Goal: Use online tool/utility: Use online tool/utility

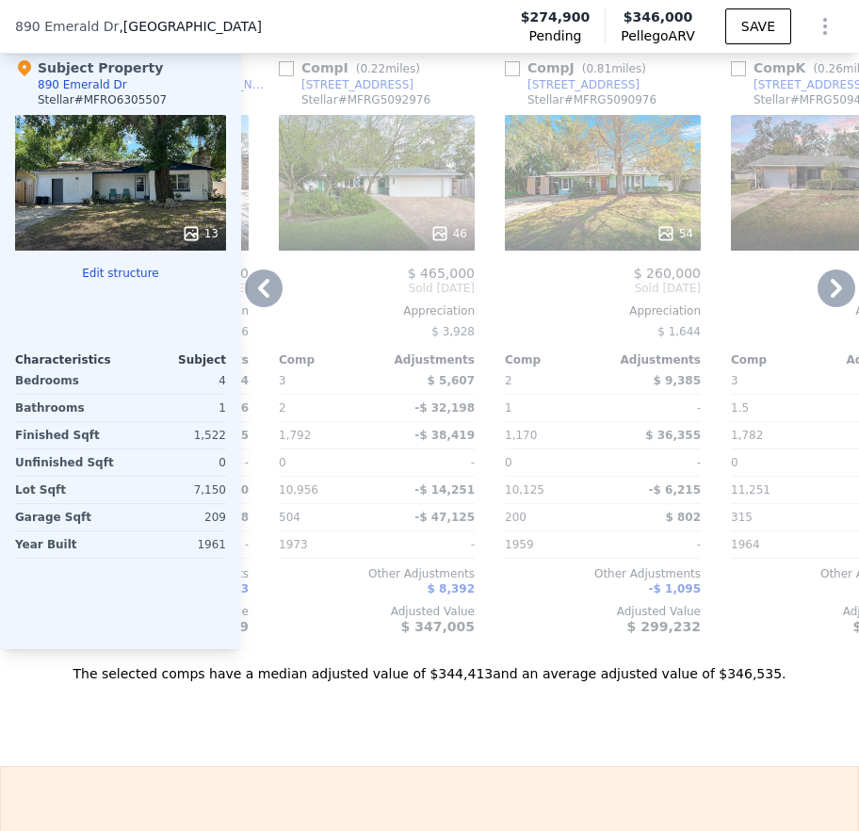
scroll to position [2901, 0]
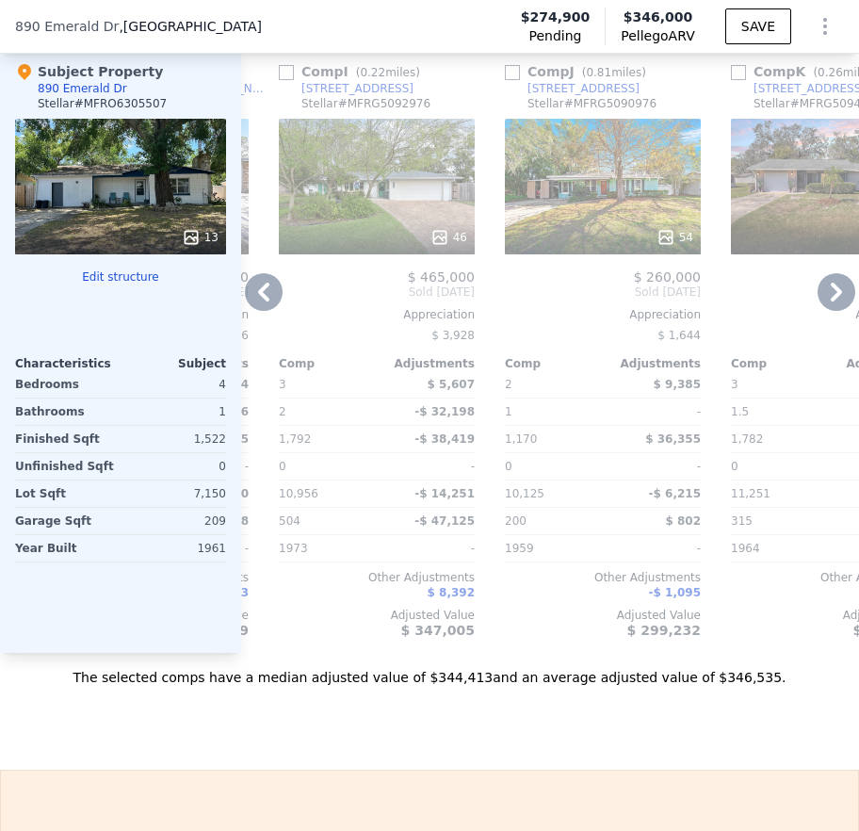
click at [737, 311] on icon at bounding box center [837, 292] width 38 height 38
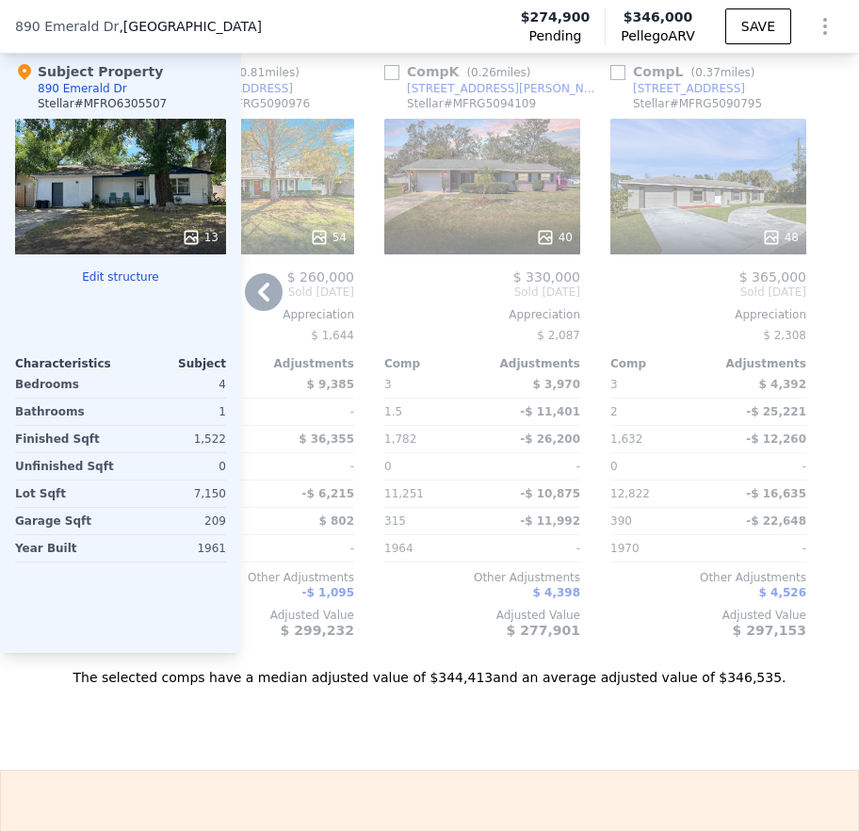
click at [267, 307] on icon at bounding box center [264, 292] width 38 height 38
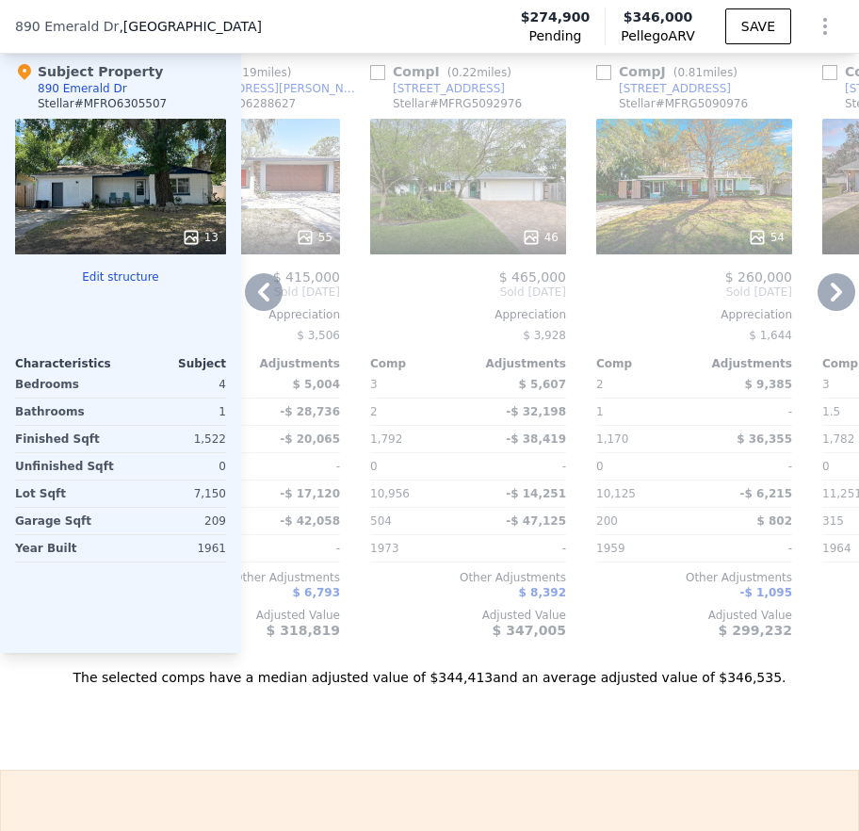
click at [267, 307] on icon at bounding box center [264, 292] width 38 height 38
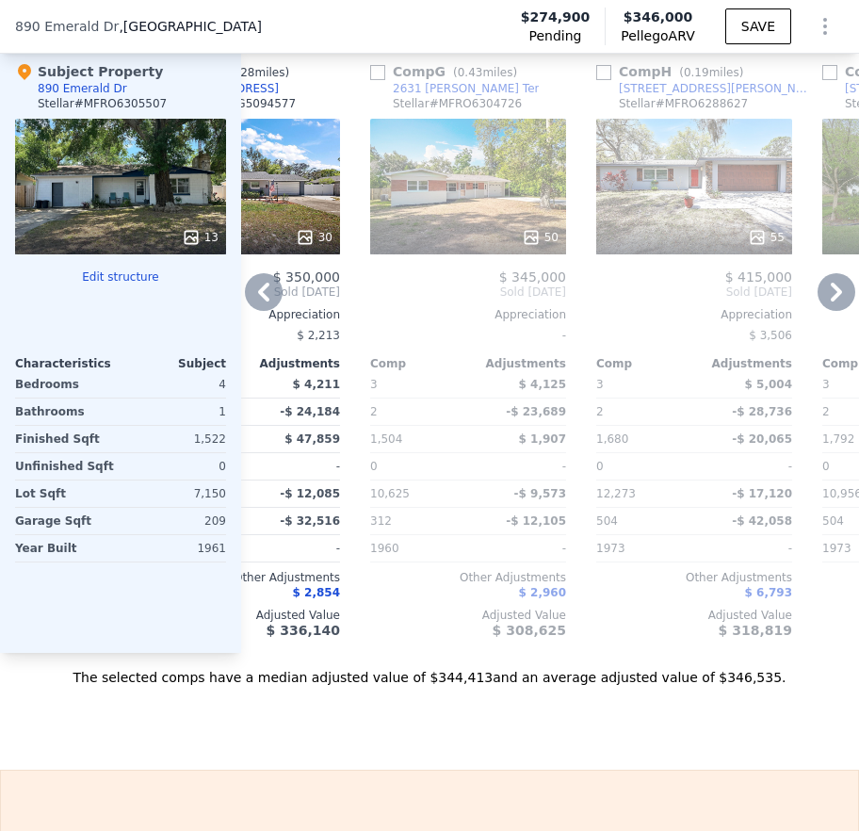
click at [737, 301] on icon at bounding box center [836, 292] width 11 height 19
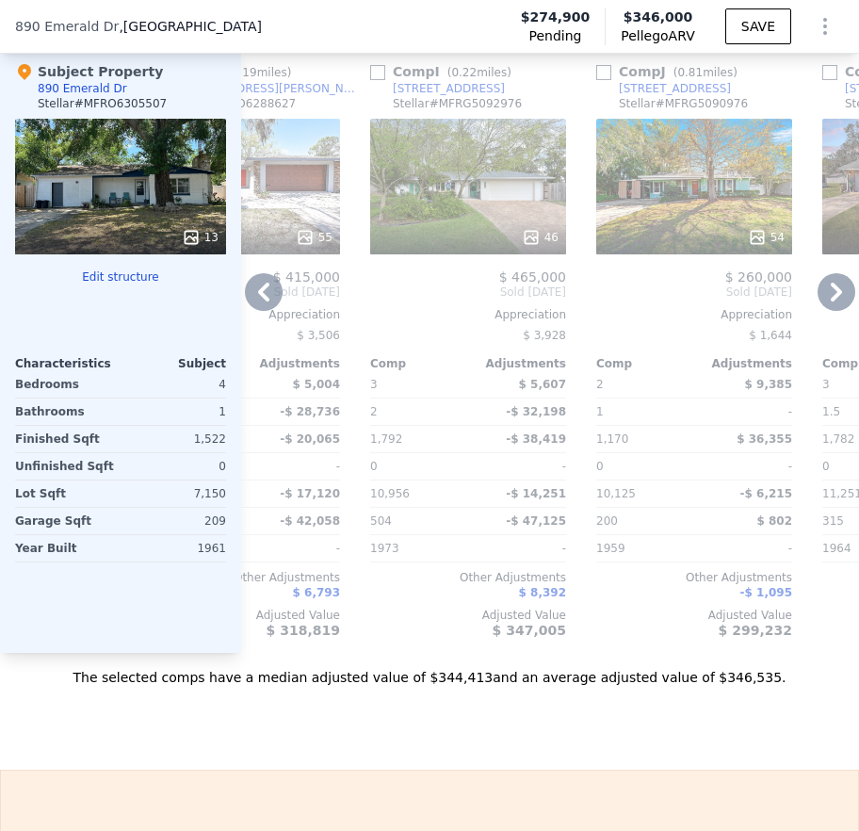
click at [737, 301] on icon at bounding box center [836, 292] width 11 height 19
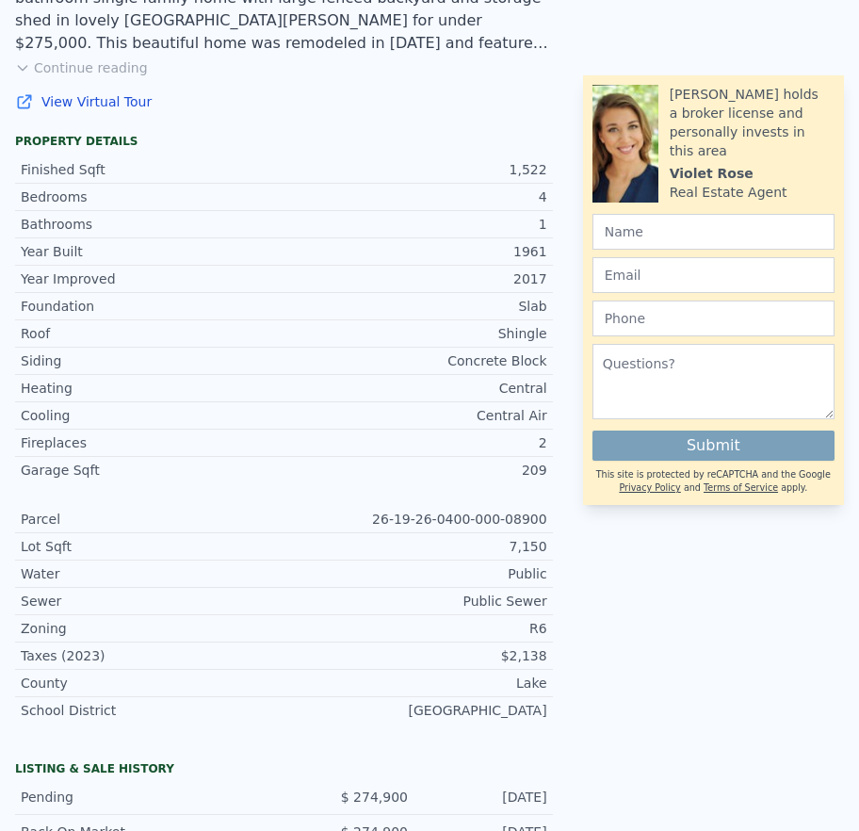
scroll to position [0, 0]
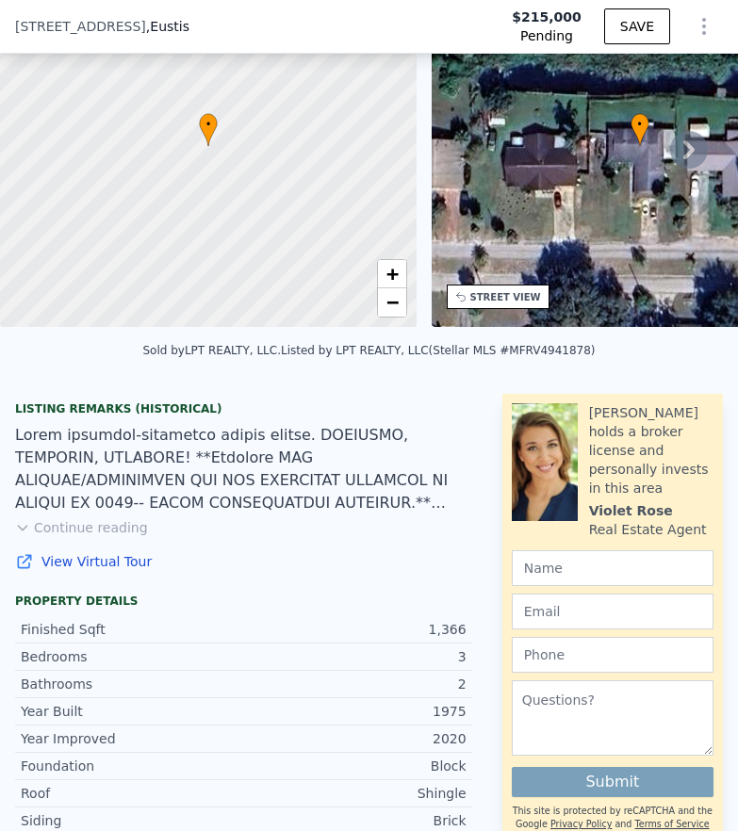
scroll to position [162, 0]
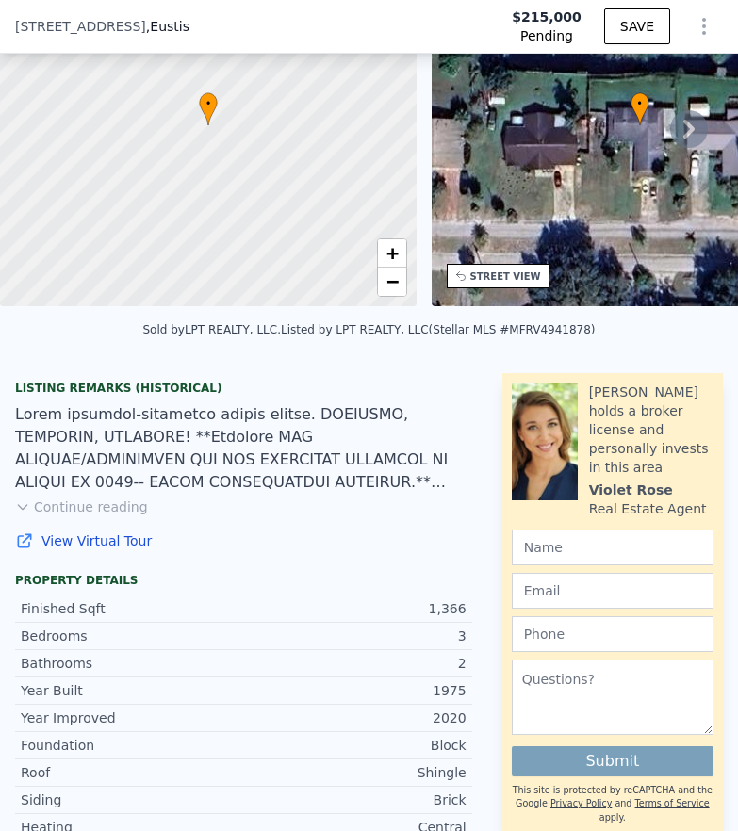
click at [675, 148] on icon at bounding box center [689, 129] width 38 height 38
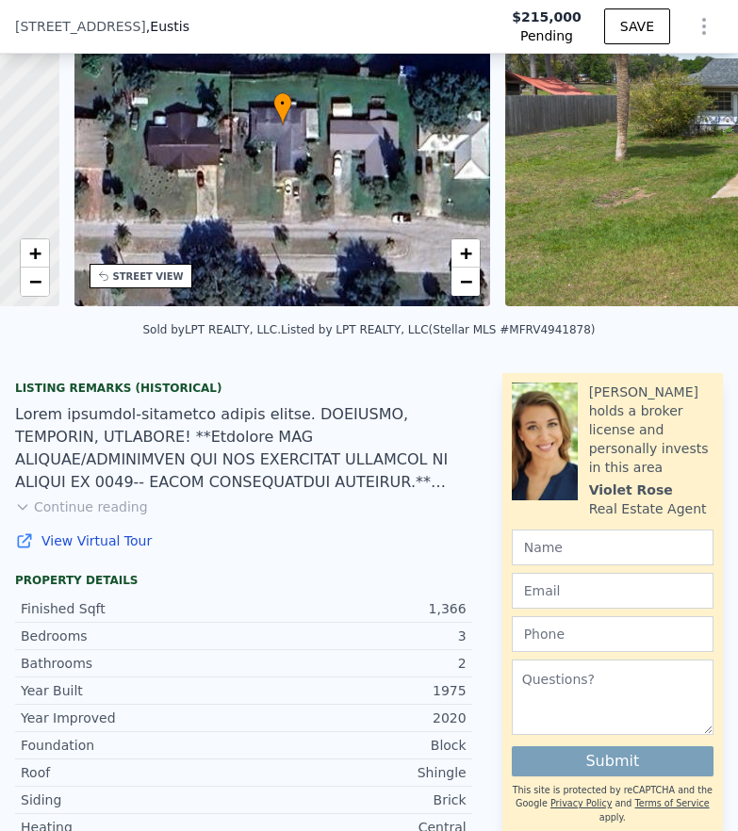
scroll to position [0, 439]
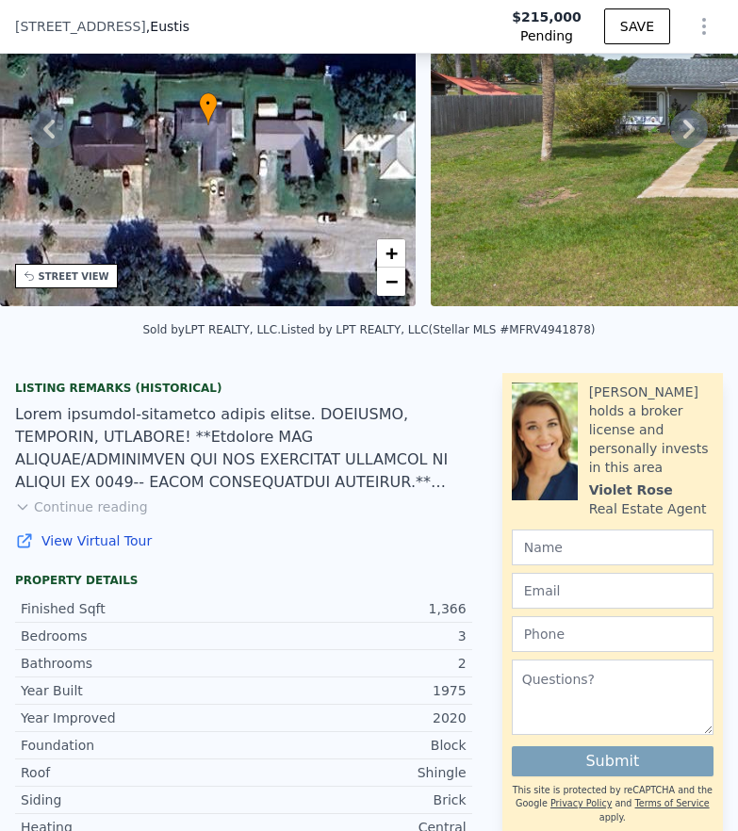
click at [678, 139] on icon at bounding box center [689, 129] width 38 height 38
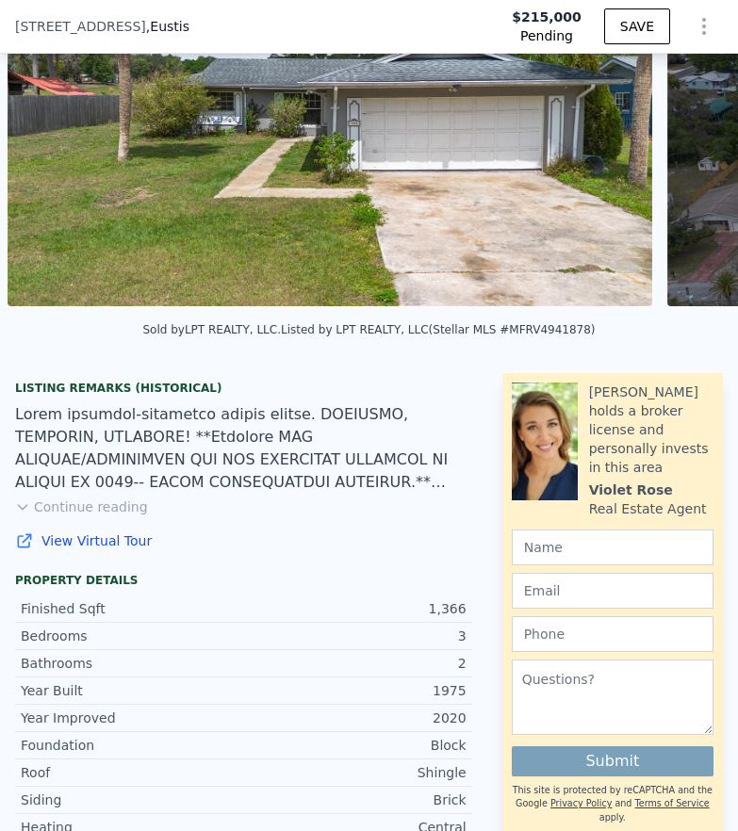
click at [678, 139] on div "• + − • + − STREET VIEW Loading... SATELLITE VIEW" at bounding box center [369, 128] width 738 height 368
type input "$ 305,000"
type input "$ 110,141"
click at [678, 139] on icon at bounding box center [689, 129] width 38 height 38
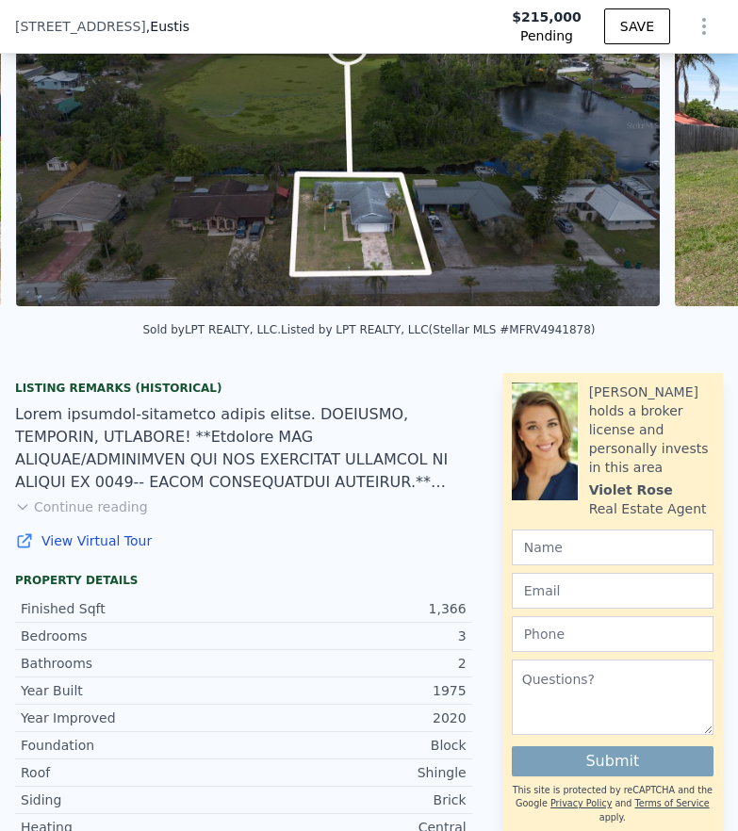
scroll to position [0, 1521]
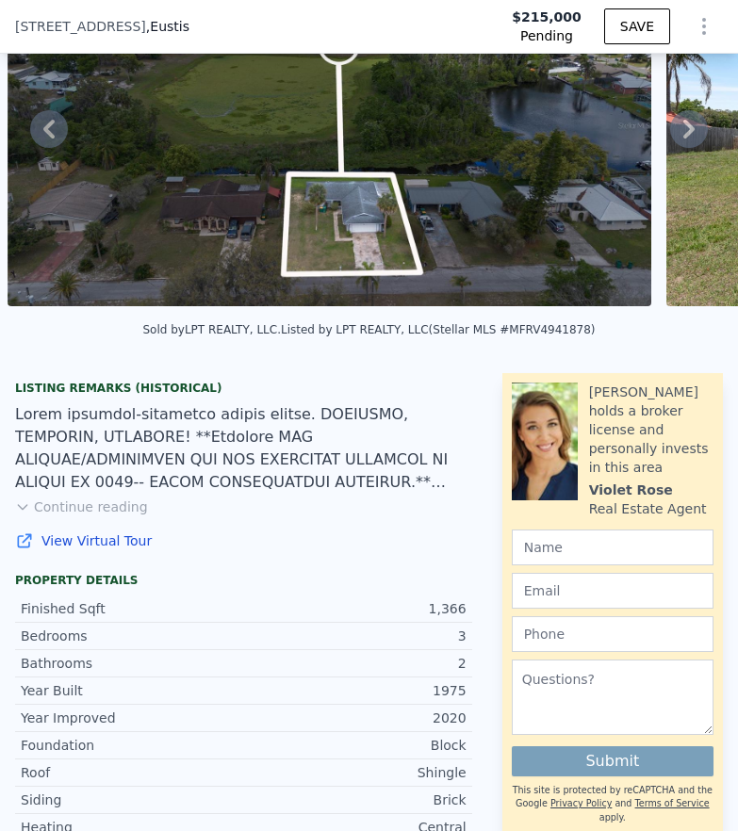
click at [678, 139] on icon at bounding box center [689, 129] width 38 height 38
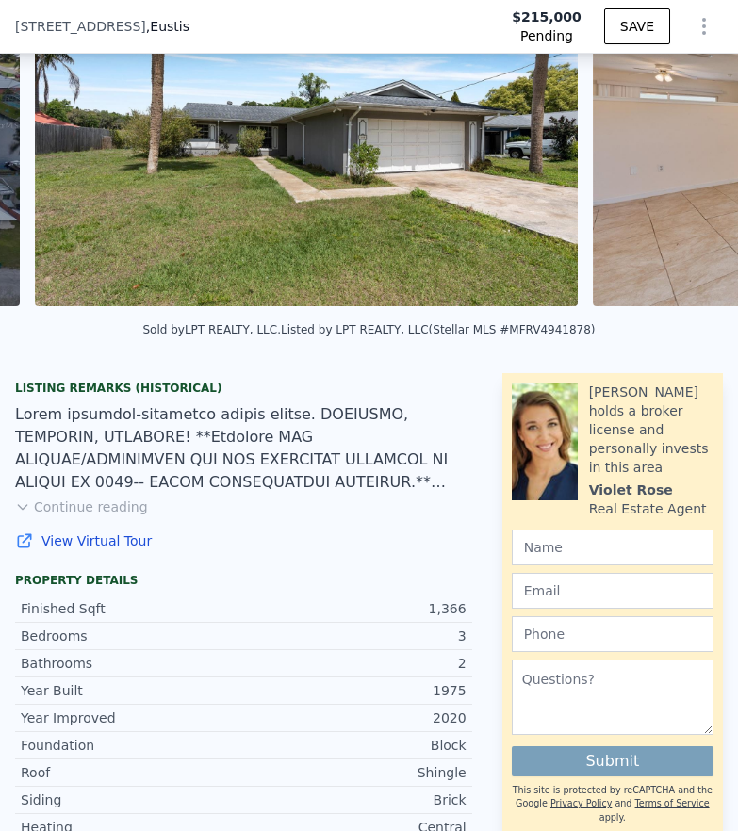
scroll to position [0, 2180]
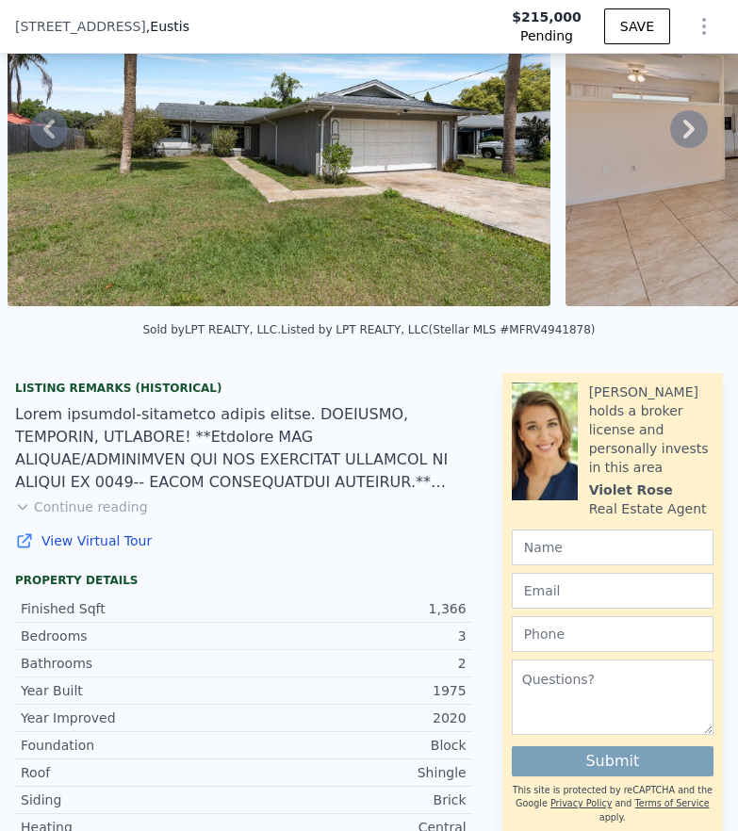
click at [678, 139] on icon at bounding box center [689, 129] width 38 height 38
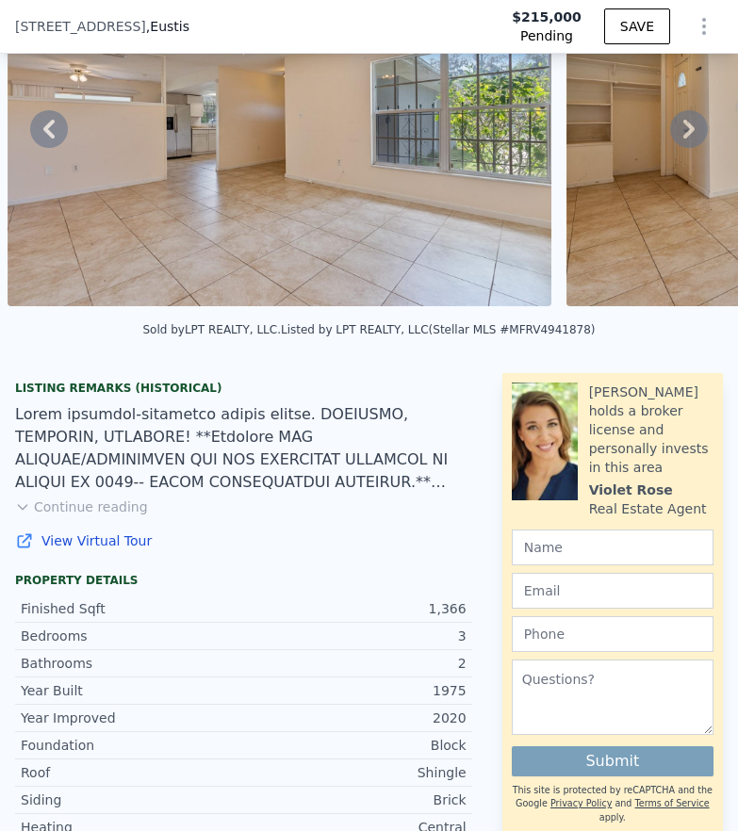
click at [678, 139] on icon at bounding box center [689, 129] width 38 height 38
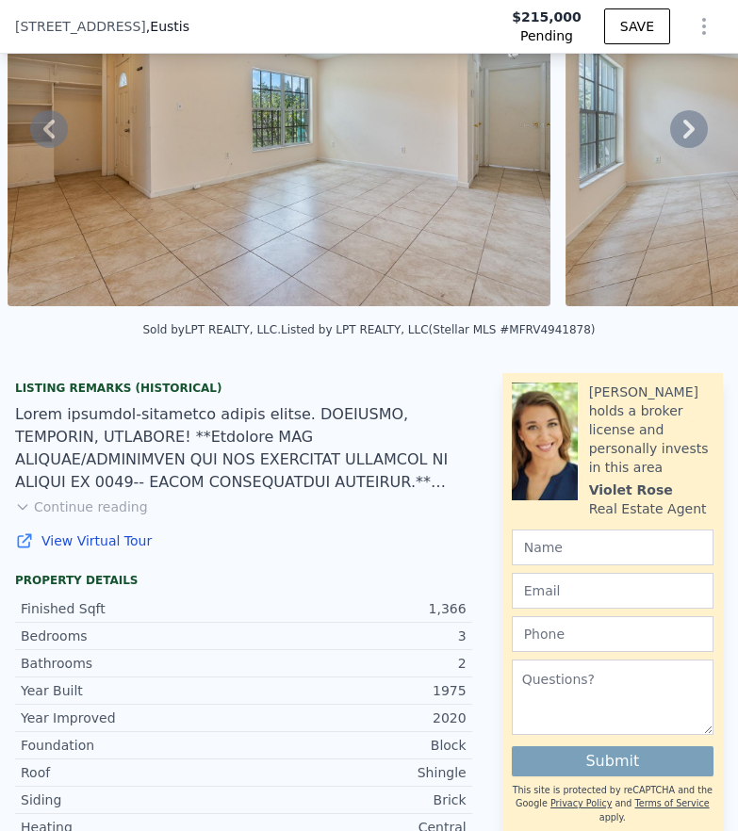
click at [678, 139] on div "• + − • + − STREET VIEW Loading... SATELLITE VIEW" at bounding box center [369, 128] width 738 height 368
click at [678, 139] on icon at bounding box center [689, 129] width 38 height 38
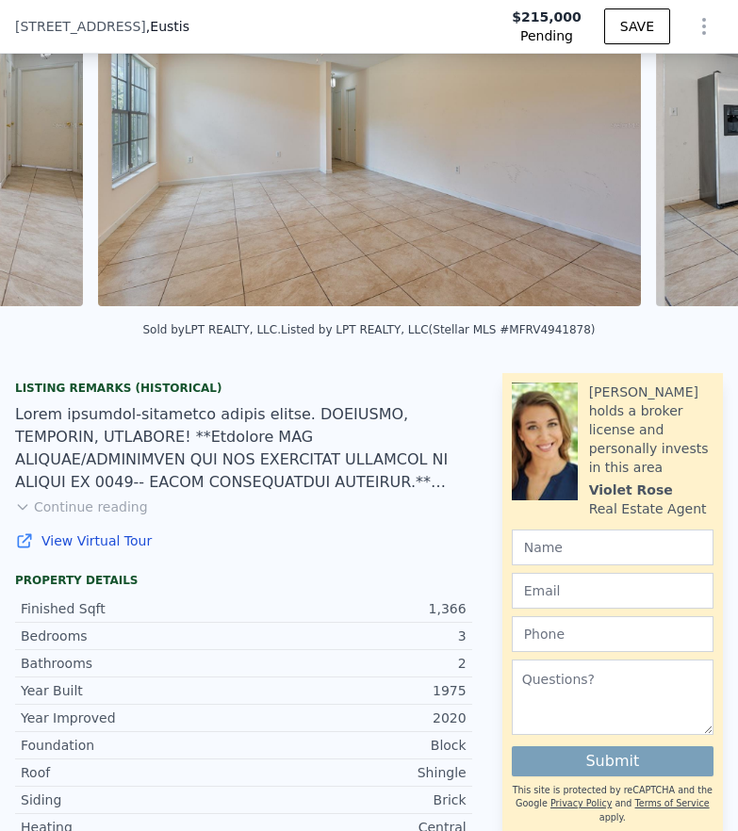
scroll to position [0, 3853]
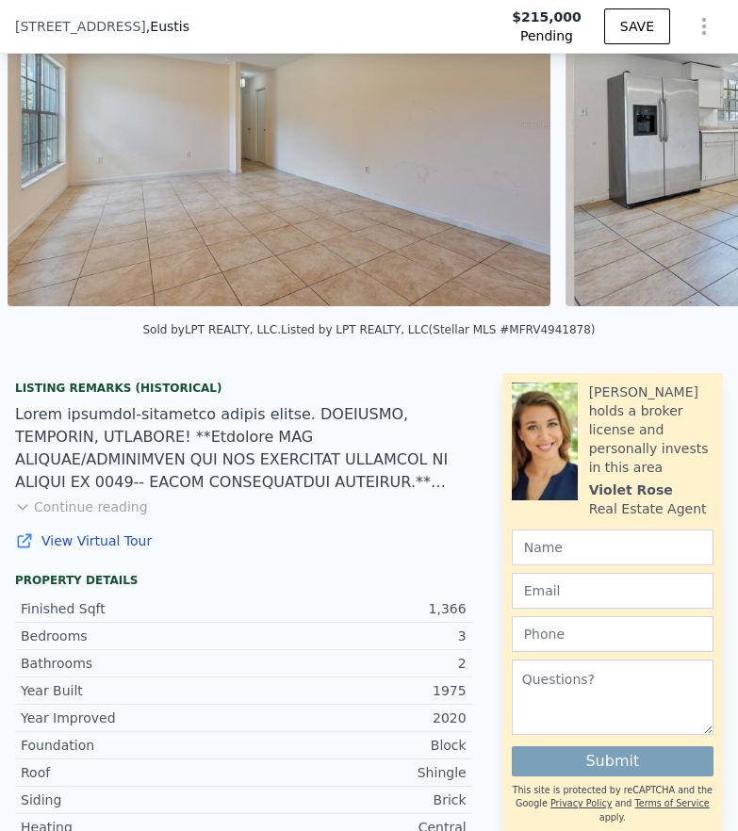
click at [678, 139] on div "• + − • + − STREET VIEW Loading... SATELLITE VIEW" at bounding box center [369, 128] width 738 height 368
click at [678, 139] on icon at bounding box center [689, 129] width 38 height 38
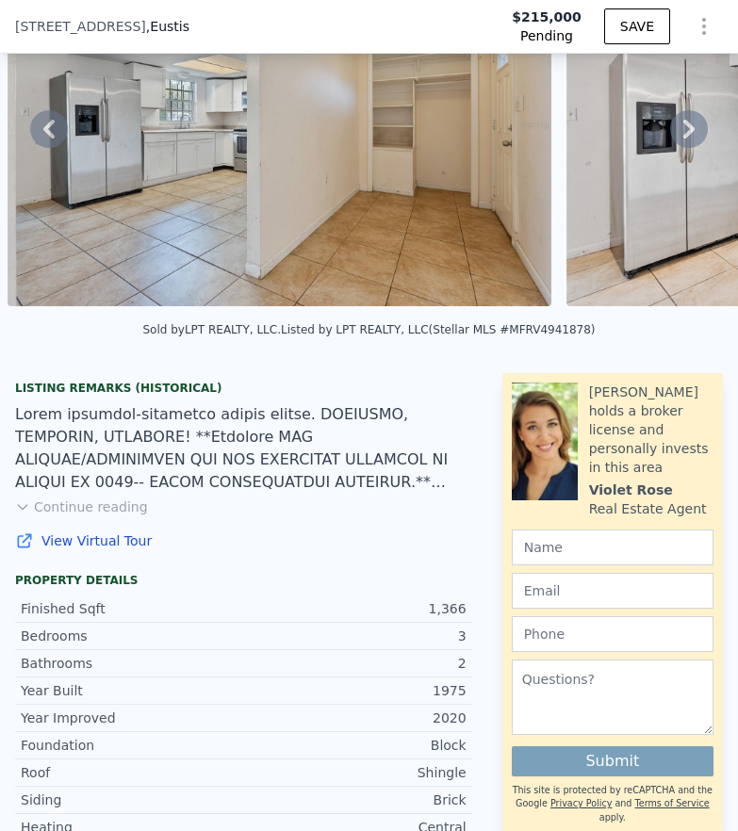
click at [678, 139] on icon at bounding box center [689, 129] width 38 height 38
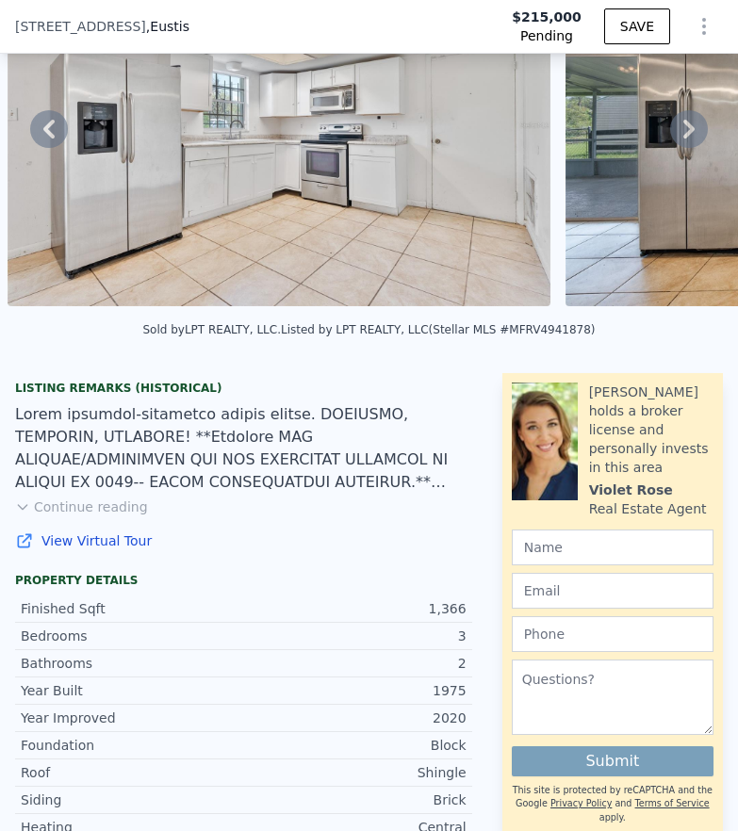
click at [678, 139] on icon at bounding box center [689, 129] width 38 height 38
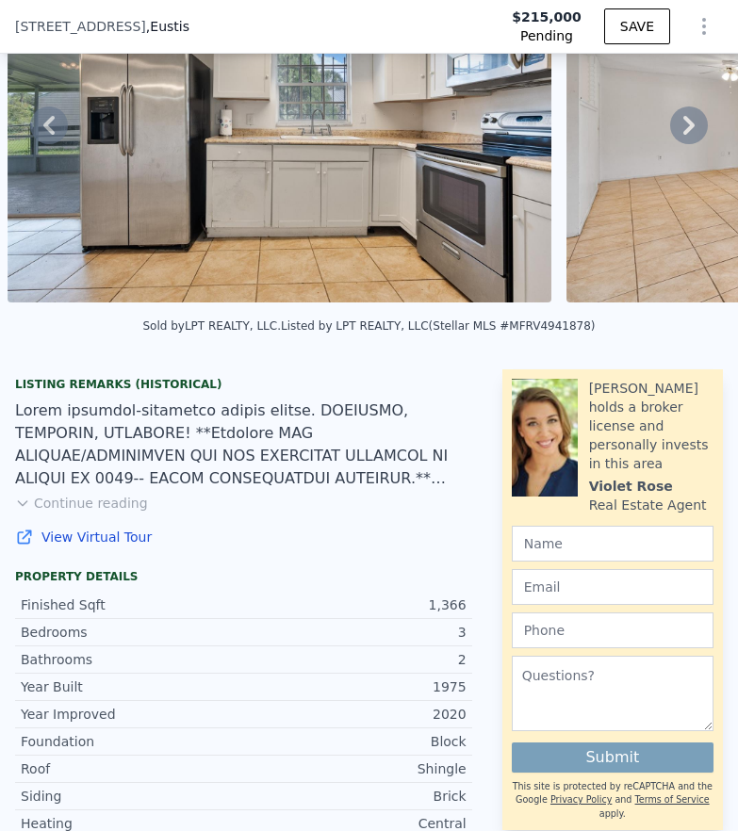
scroll to position [194, 0]
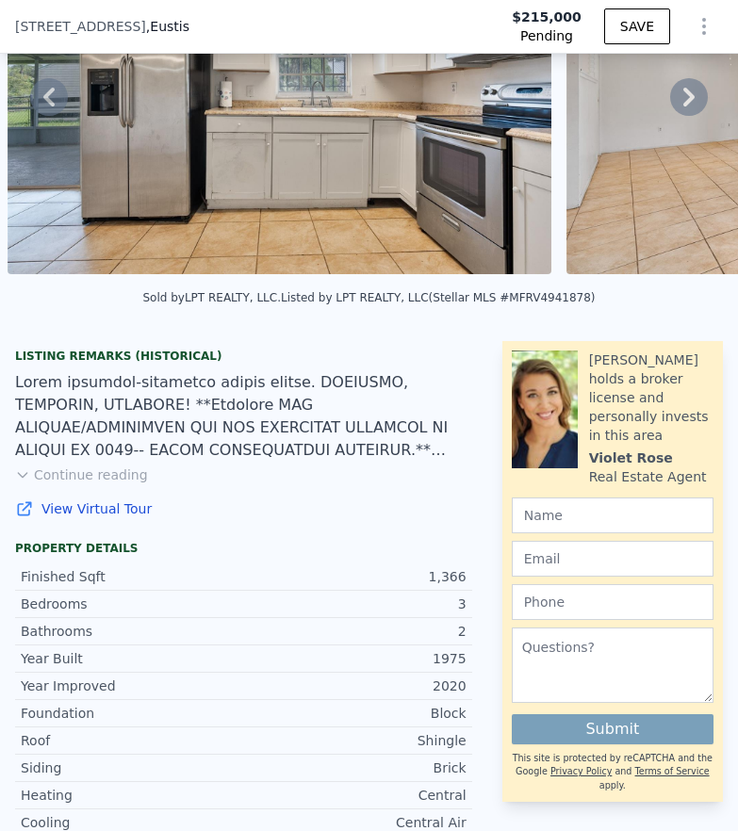
click at [103, 484] on button "Continue reading" at bounding box center [81, 474] width 133 height 19
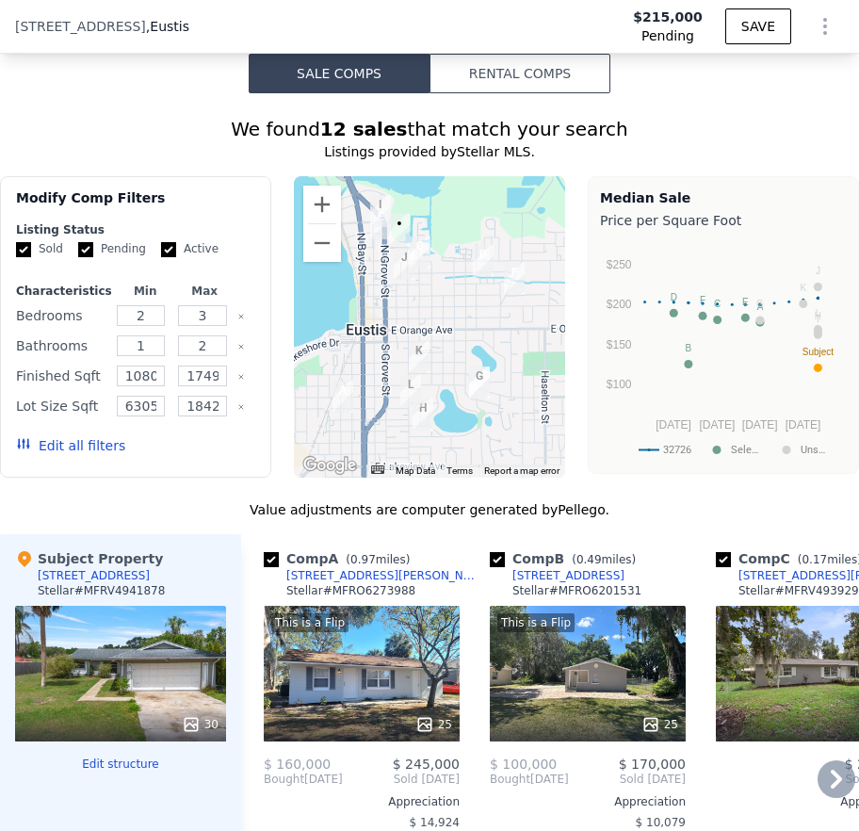
scroll to position [3235, 0]
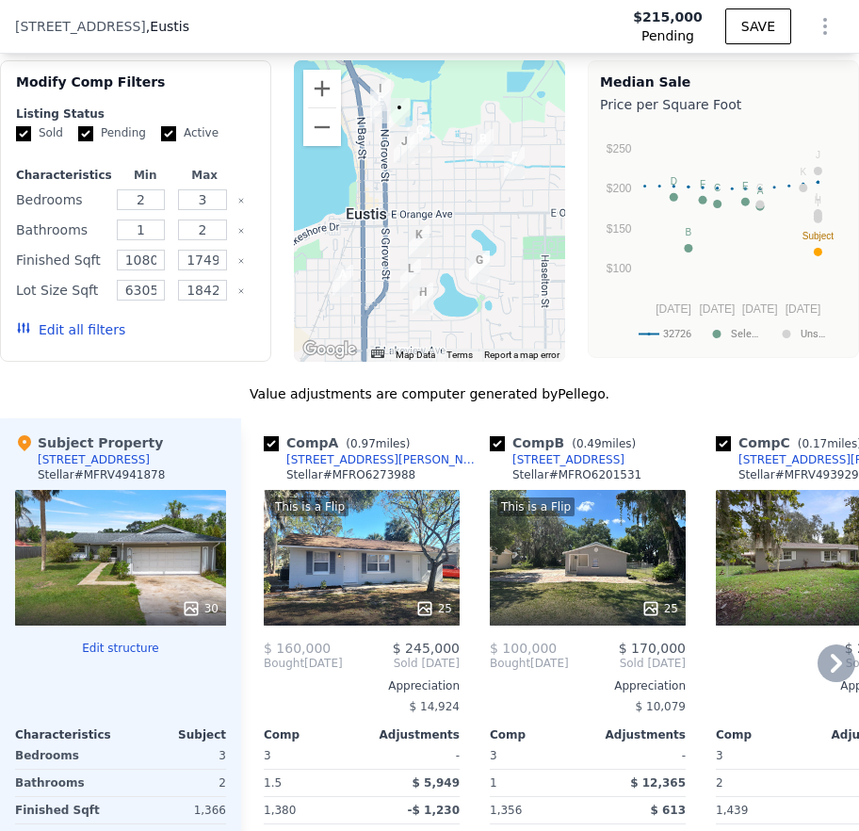
click at [737, 644] on icon at bounding box center [837, 663] width 38 height 38
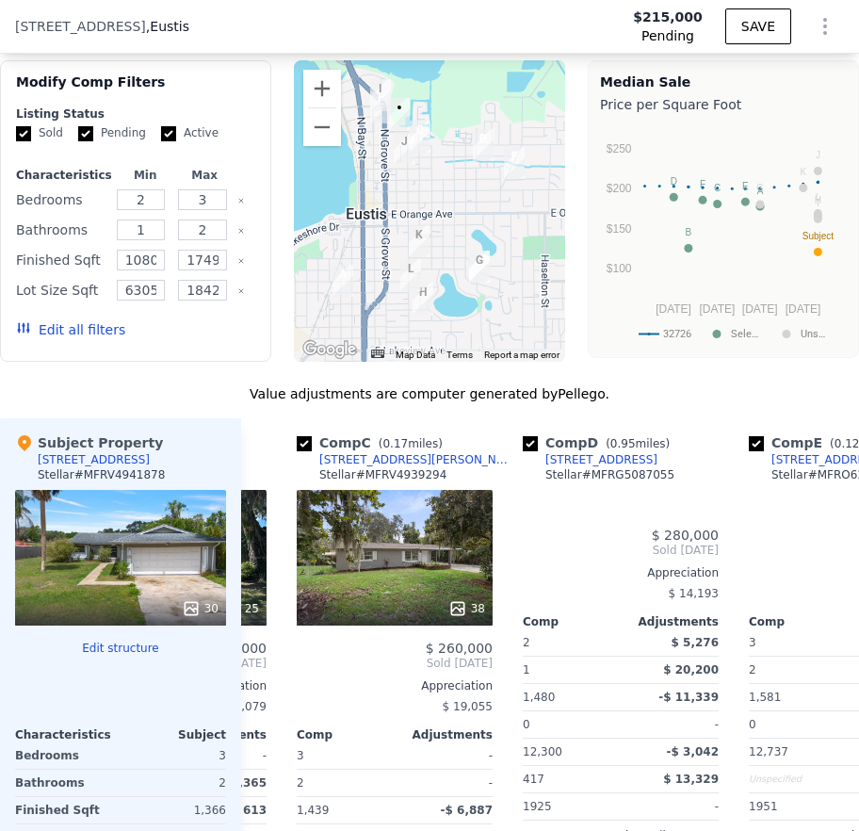
scroll to position [0, 452]
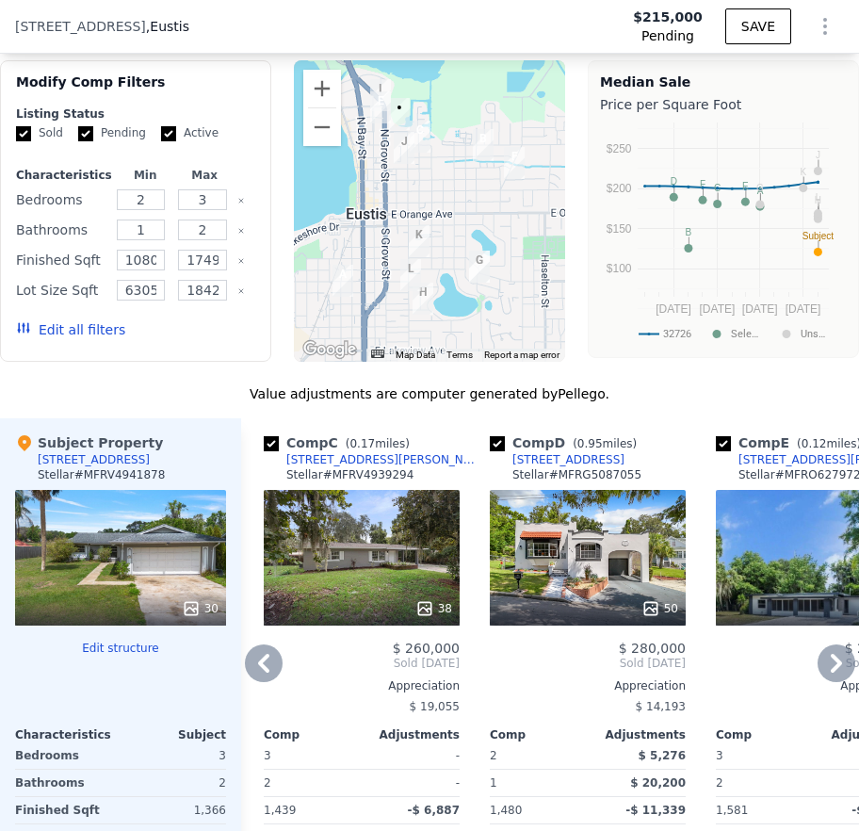
click at [737, 644] on icon at bounding box center [837, 663] width 38 height 38
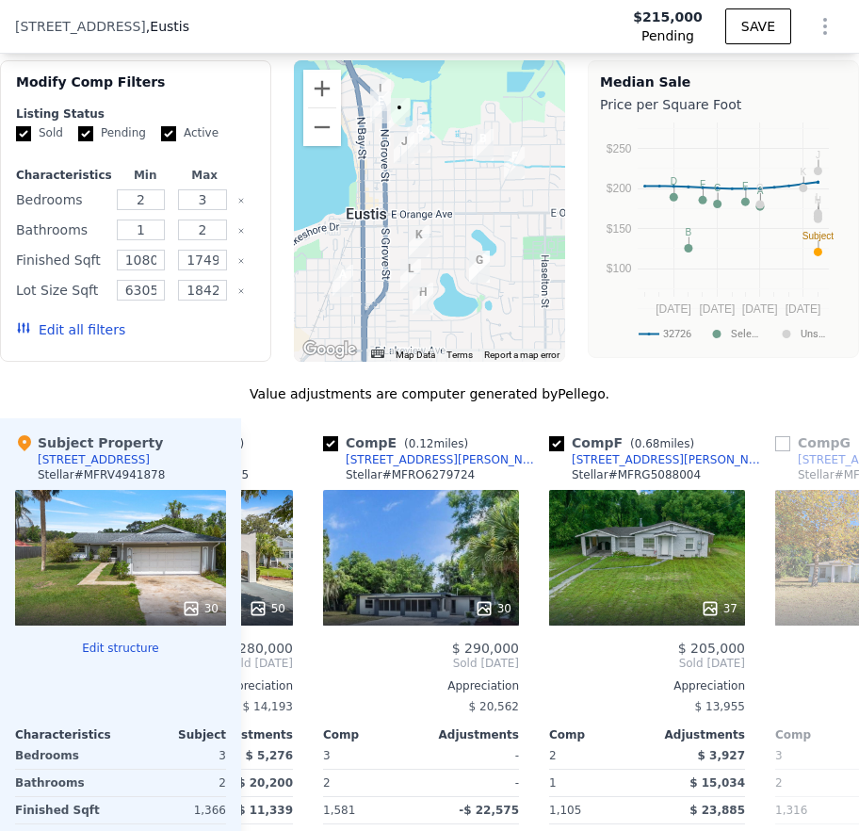
scroll to position [0, 904]
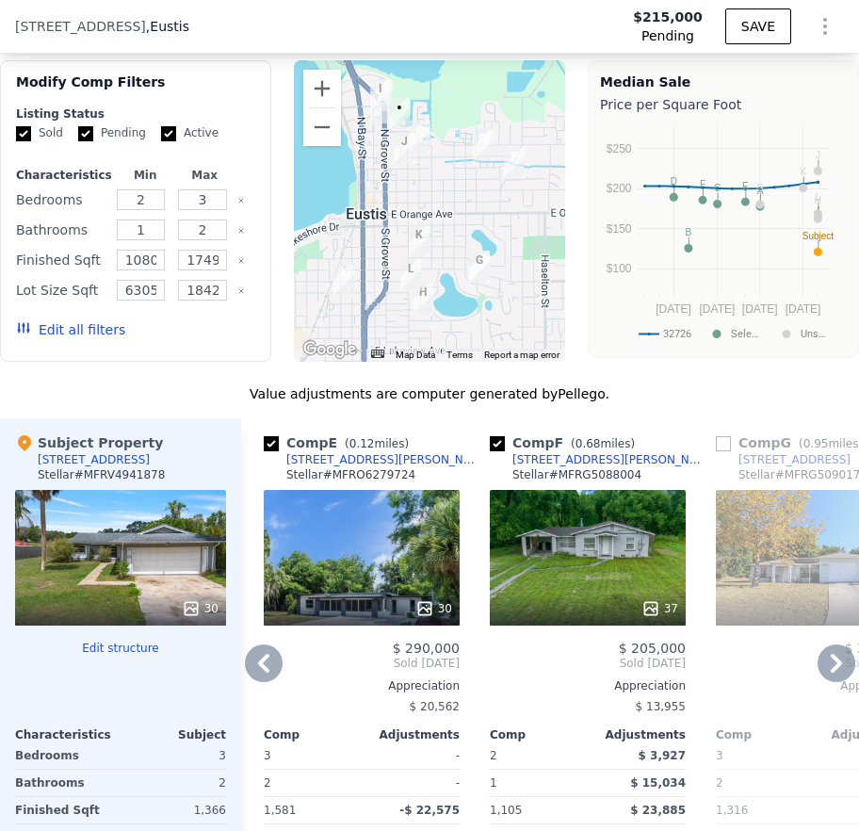
click at [737, 644] on icon at bounding box center [837, 663] width 38 height 38
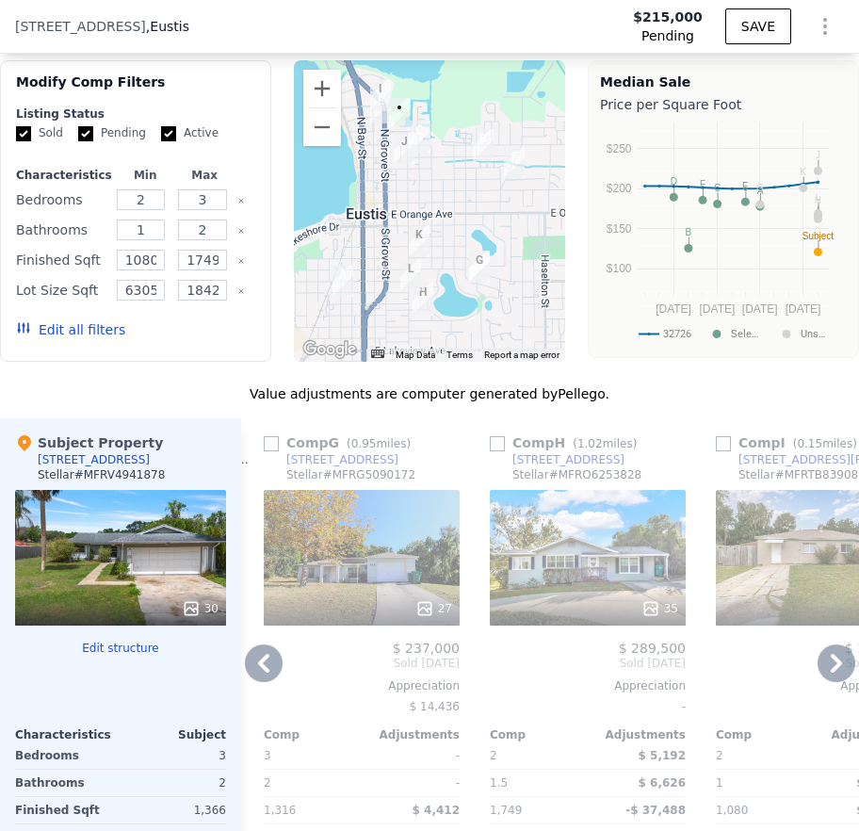
click at [737, 644] on icon at bounding box center [837, 663] width 38 height 38
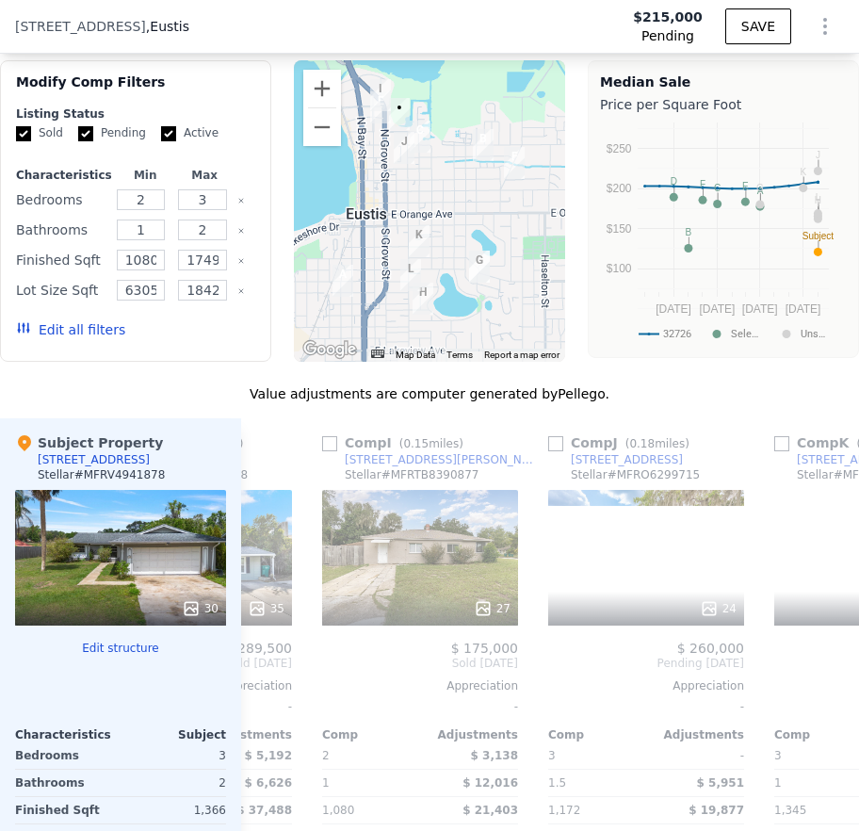
scroll to position [0, 1808]
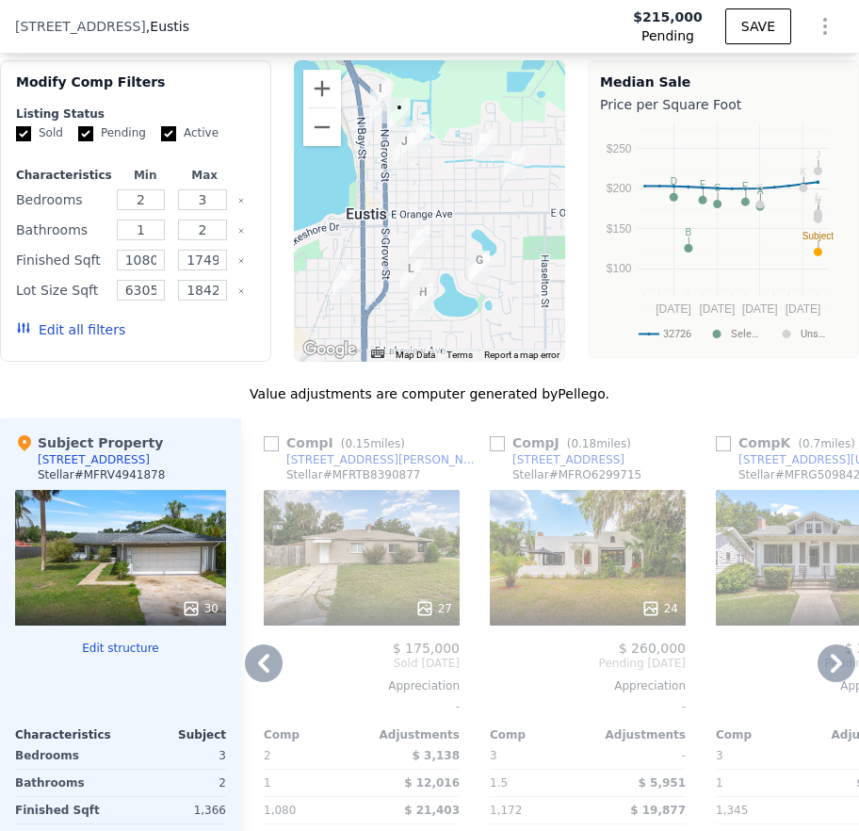
click at [737, 644] on icon at bounding box center [837, 663] width 38 height 38
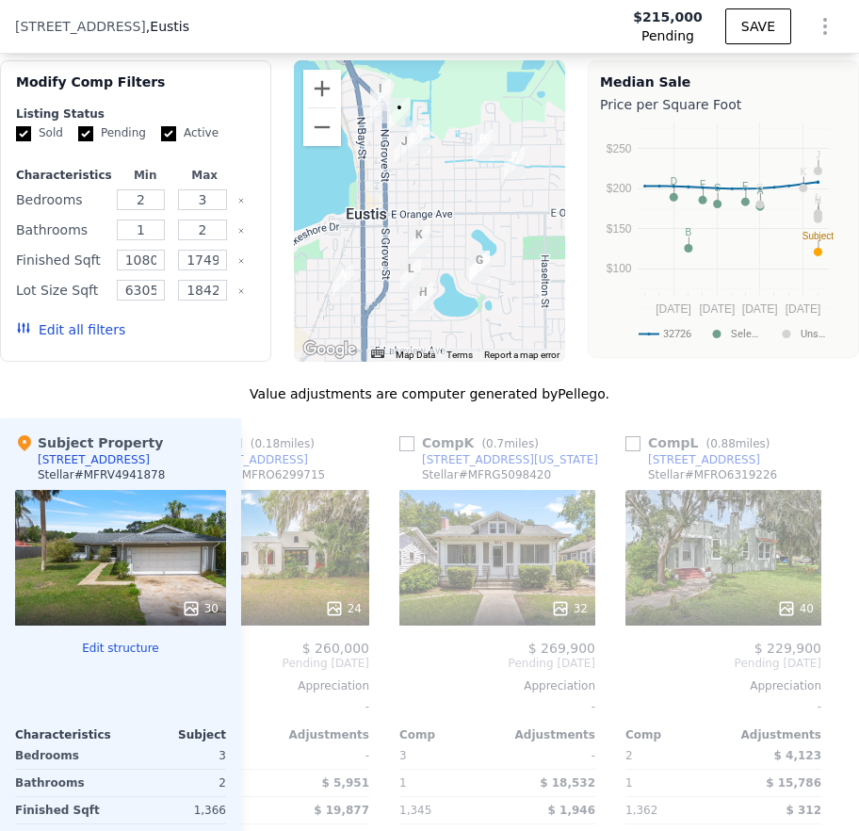
scroll to position [0, 2154]
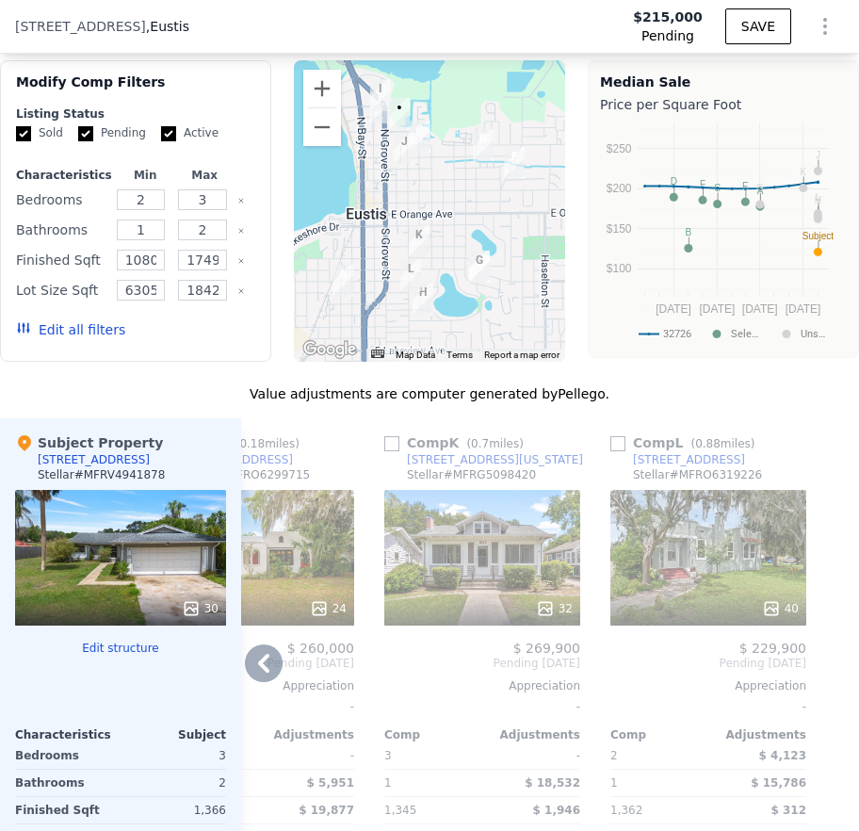
click at [737, 609] on div at bounding box center [844, 721] width 30 height 606
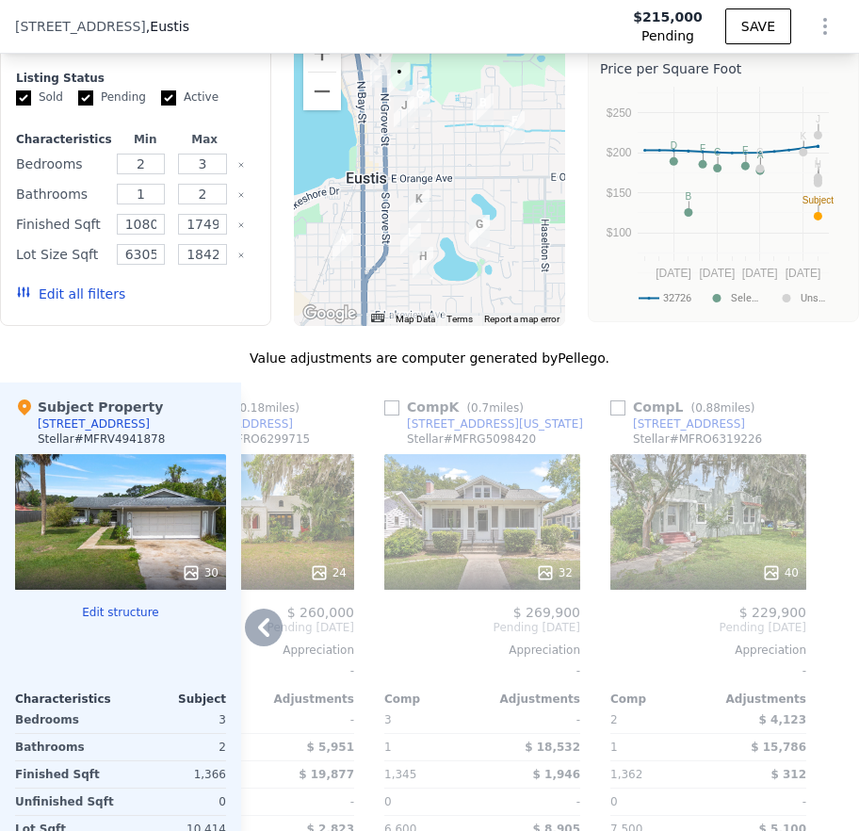
scroll to position [3433, 0]
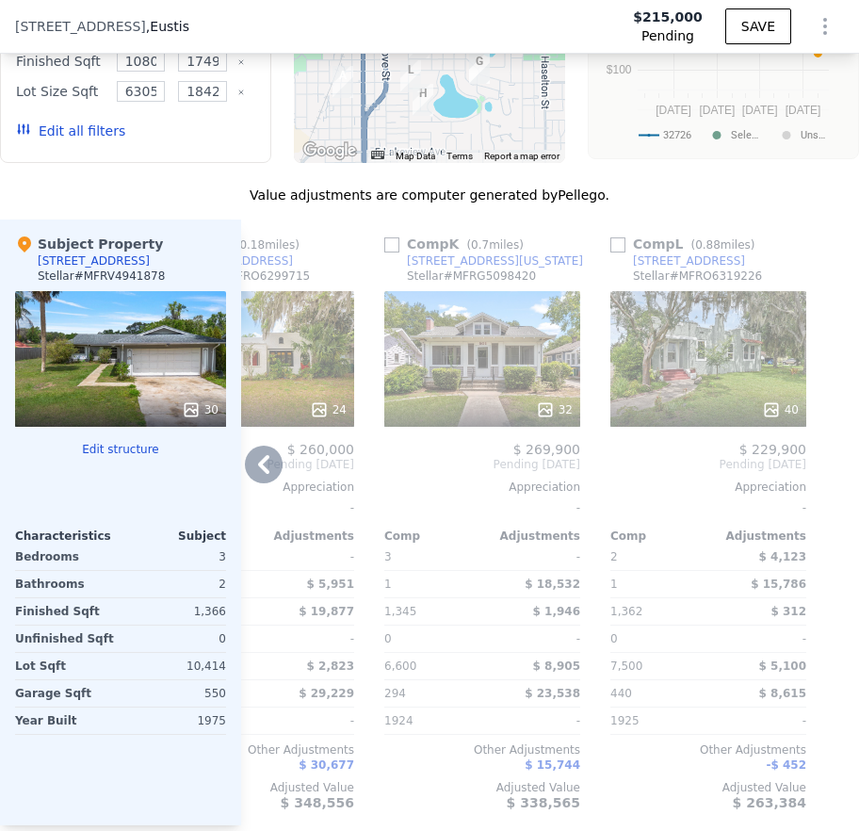
click at [257, 446] on icon at bounding box center [264, 465] width 38 height 38
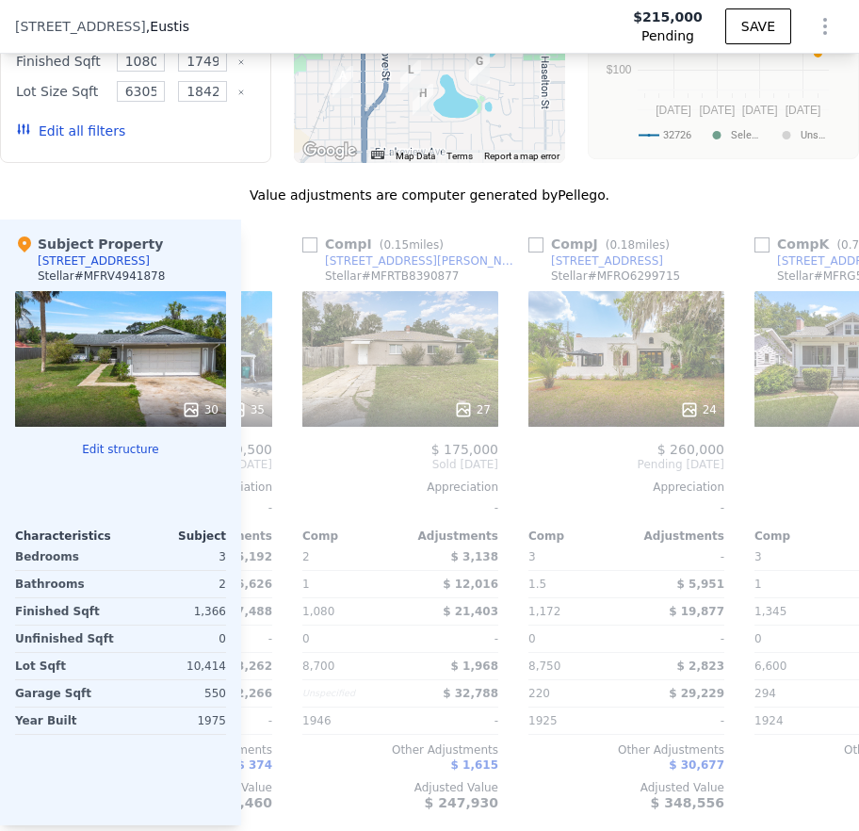
scroll to position [0, 1702]
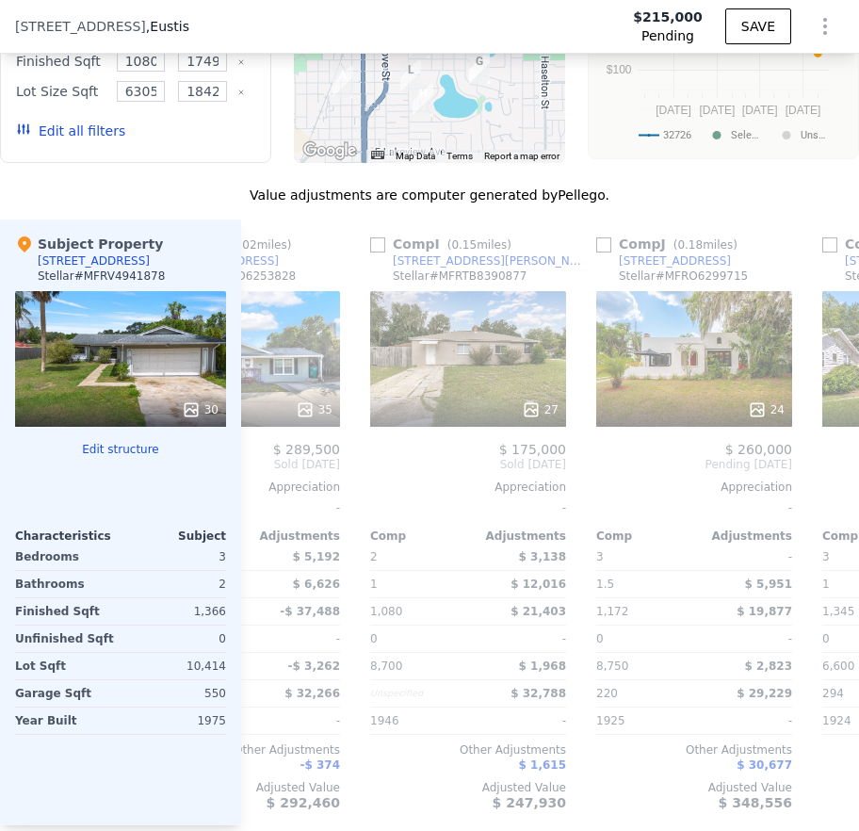
click at [257, 397] on div "Comp A ( 0.97 miles) 701 Titcomb St Stellar # MFRO6273988 This is a Flip 25 $ 1…" at bounding box center [550, 522] width 618 height 606
click at [257, 446] on icon at bounding box center [264, 465] width 38 height 38
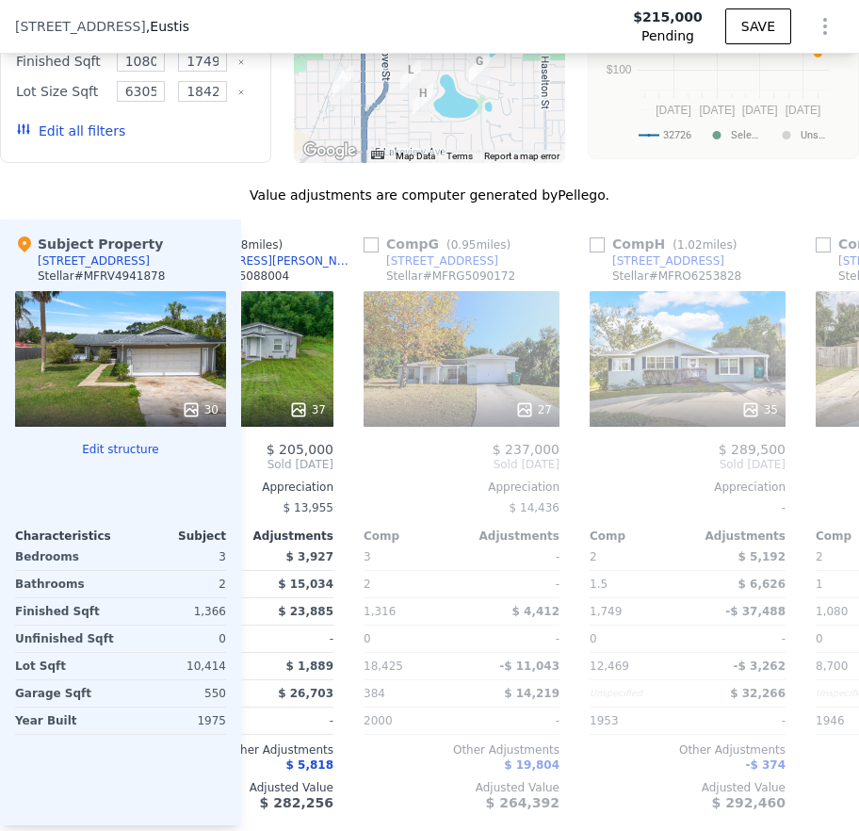
scroll to position [0, 1250]
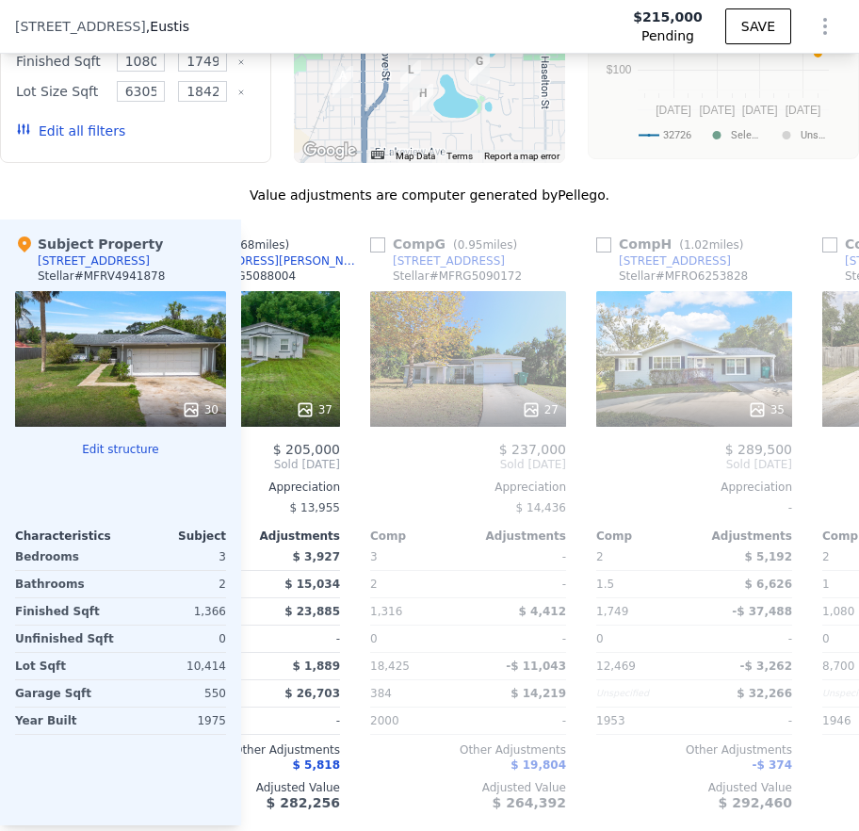
click at [257, 397] on div "Comp A ( 0.97 miles) 701 Titcomb St Stellar # MFRO6273988 This is a Flip 25 $ 1…" at bounding box center [550, 522] width 618 height 606
click at [257, 446] on icon at bounding box center [264, 465] width 38 height 38
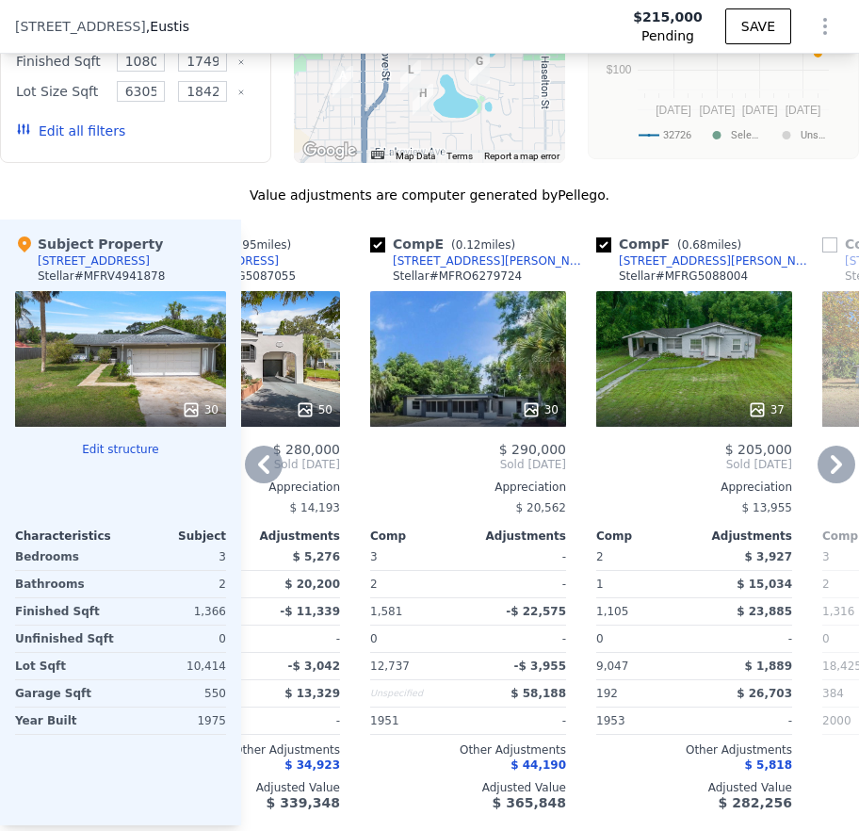
scroll to position [3412, 0]
